Goal: Information Seeking & Learning: Check status

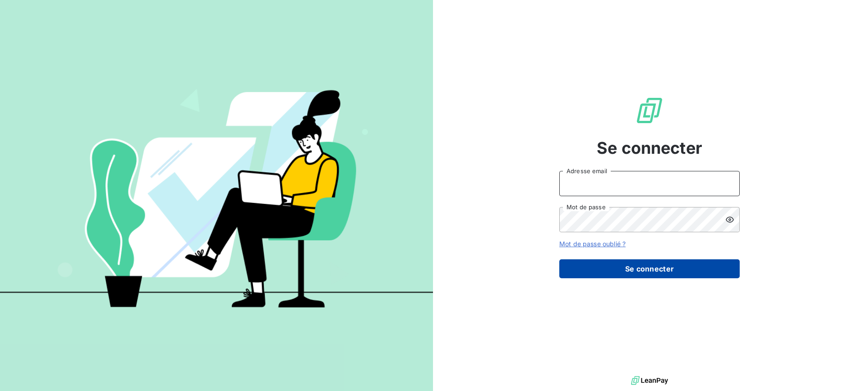
type input "r.dormy@geoxium.fr"
click at [647, 265] on button "Se connecter" at bounding box center [649, 268] width 180 height 19
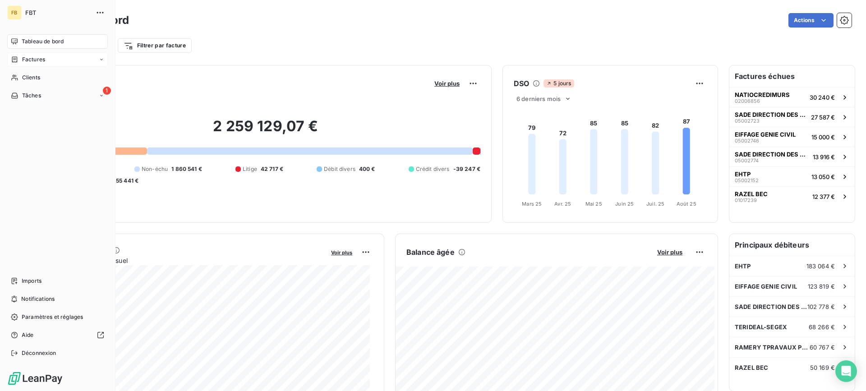
click at [42, 61] on span "Factures" at bounding box center [33, 59] width 23 height 8
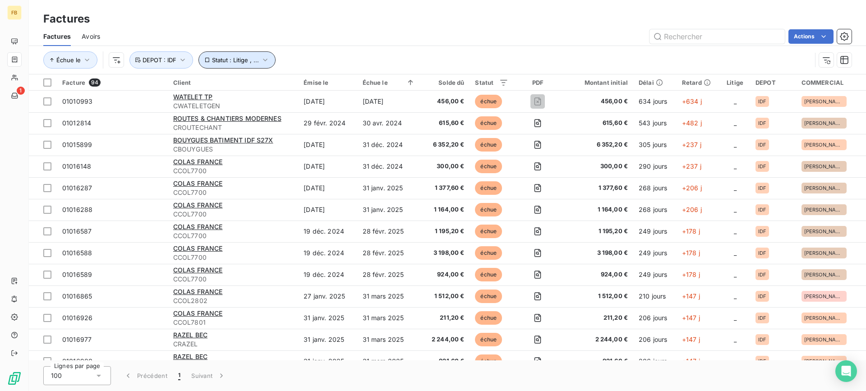
click at [239, 52] on button "Statut : Litige , ..." at bounding box center [236, 59] width 77 height 17
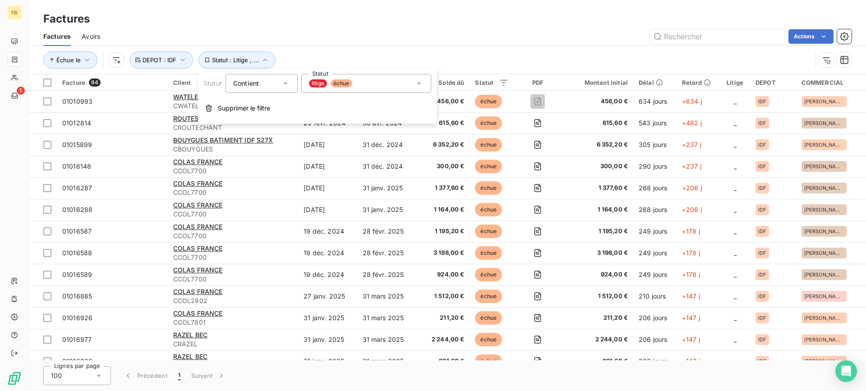
click at [333, 83] on span "échue" at bounding box center [342, 83] width 22 height 8
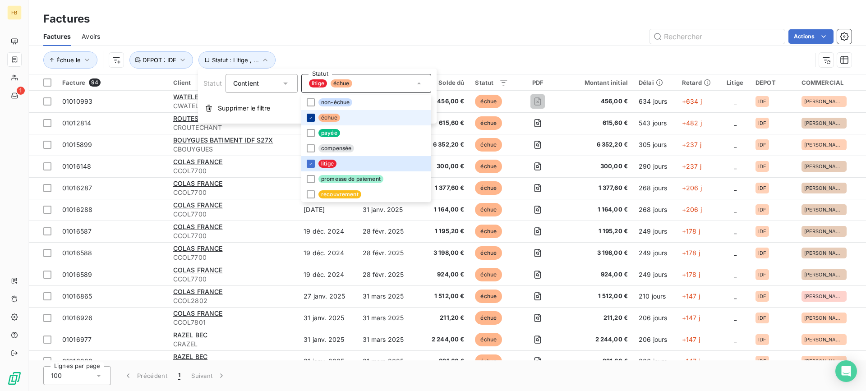
click at [307, 120] on div at bounding box center [311, 118] width 8 height 8
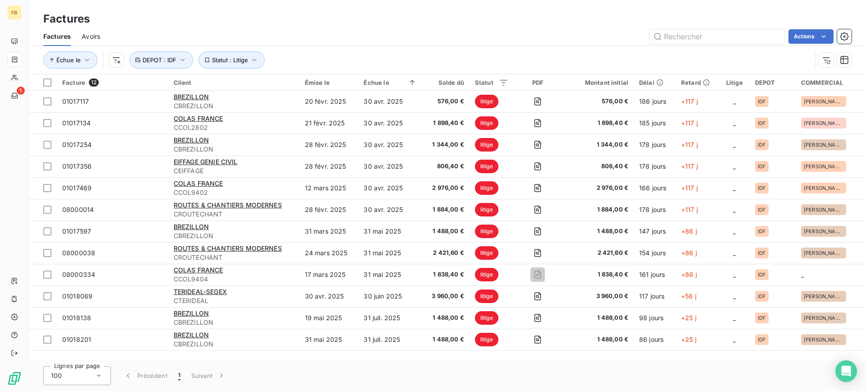
click at [376, 16] on div "Factures" at bounding box center [447, 19] width 837 height 16
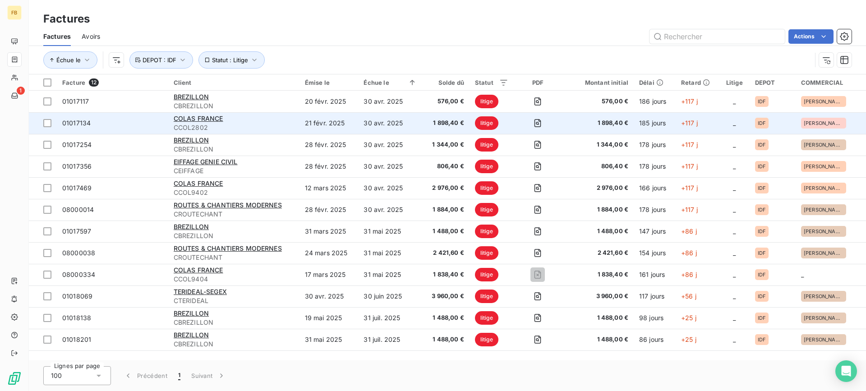
click at [282, 126] on span "CCOL2802" at bounding box center [234, 127] width 120 height 9
click at [254, 131] on span "CCOL2802" at bounding box center [234, 127] width 120 height 9
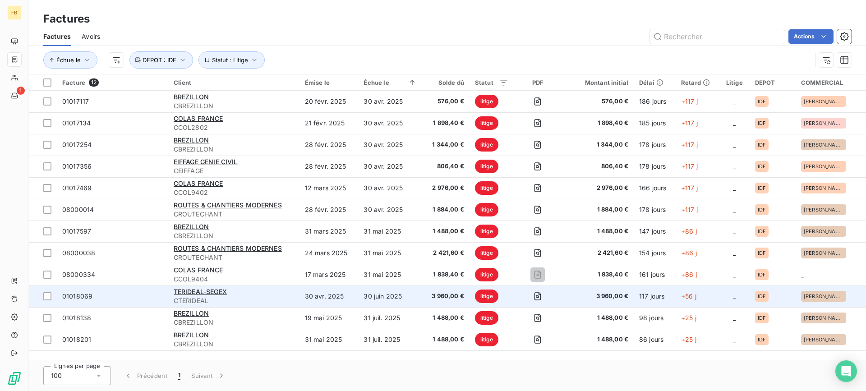
click at [299, 292] on td "TERIDEAL-SEGEX CTERIDEAL" at bounding box center [233, 297] width 131 height 22
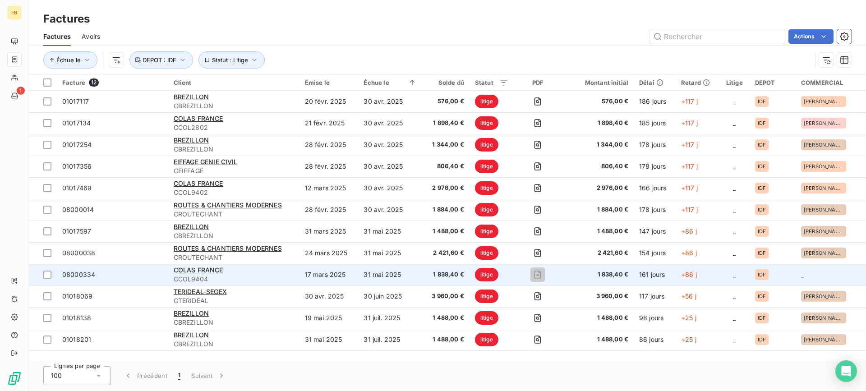
click at [296, 276] on td "COLAS FRANCE CCOL9404" at bounding box center [233, 275] width 131 height 22
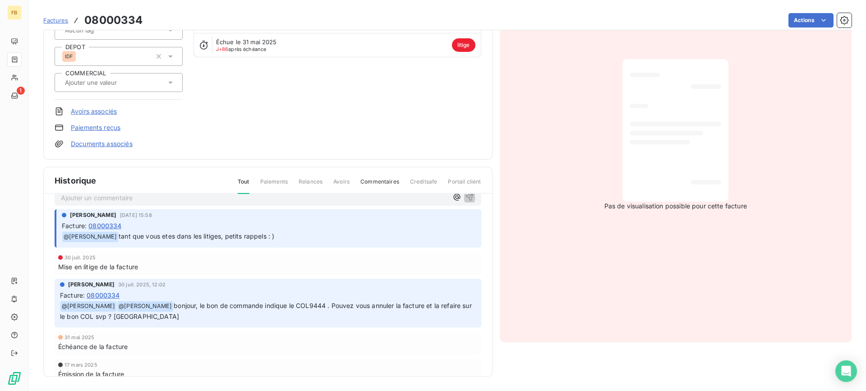
scroll to position [32, 0]
